Goal: Answer question/provide support: Share knowledge or assist other users

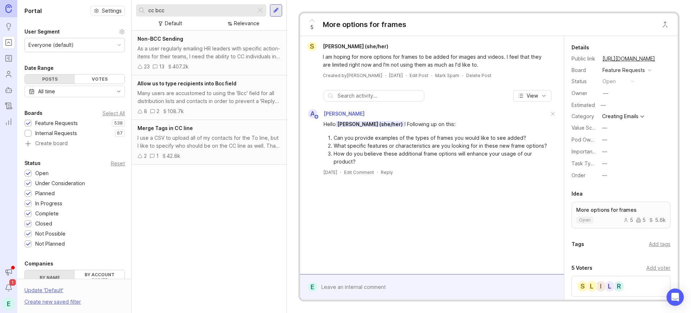
type input "cc bcc"
click at [205, 51] on div "As a user regularly emailing HR leaders with specific action-items for their te…" at bounding box center [209, 53] width 143 height 16
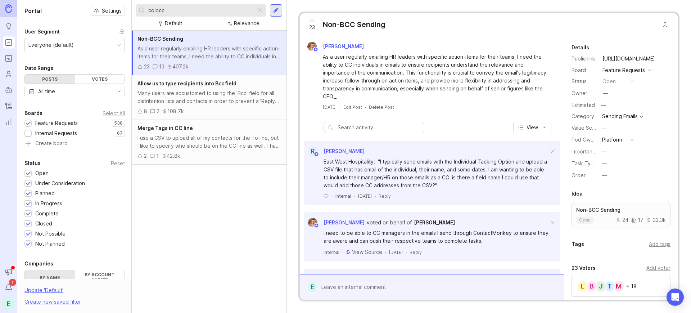
click at [650, 267] on div "Add voter" at bounding box center [659, 268] width 24 height 8
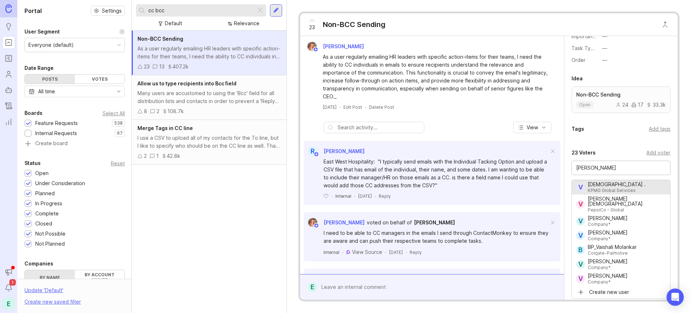
type input "[DEMOGRAPHIC_DATA] ."
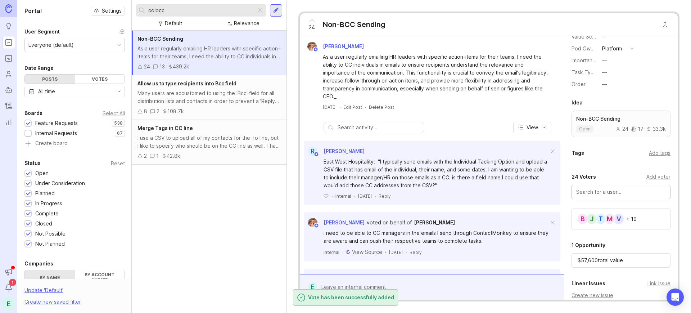
scroll to position [156, 0]
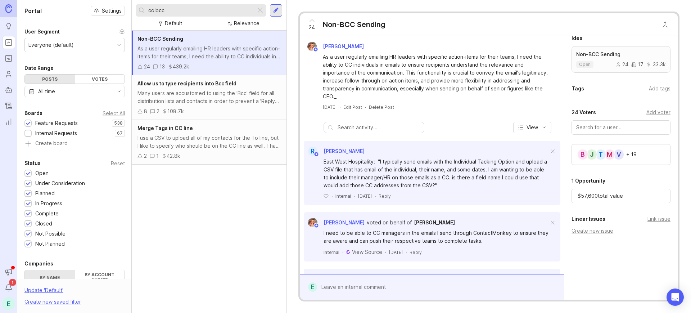
click at [641, 178] on div "1 Opportunity" at bounding box center [621, 180] width 99 height 9
